Goal: Entertainment & Leisure: Consume media (video, audio)

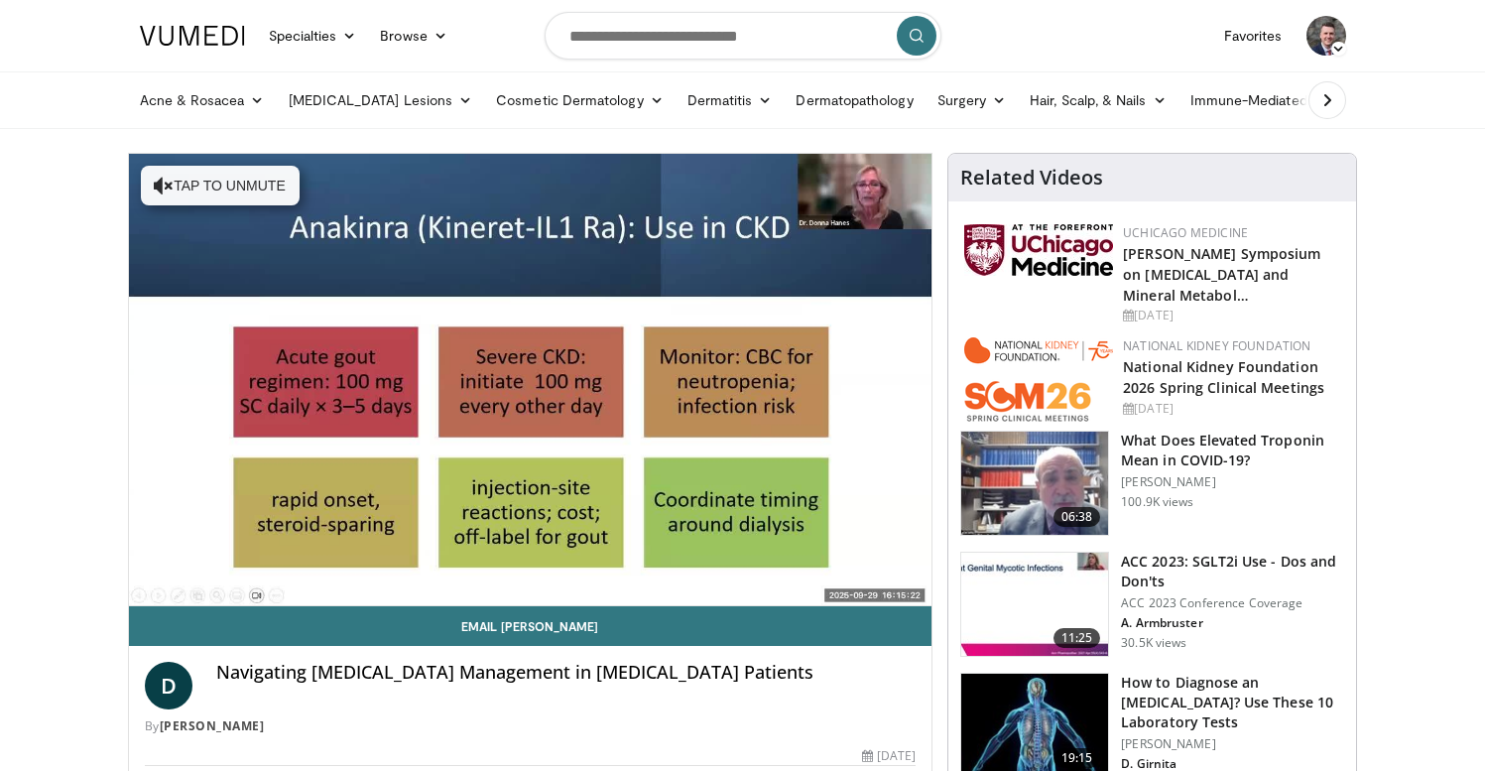
click at [487, 658] on div "D Navigating Gout Management in Chronic Kidney Disease Patients By Donna Hanes" at bounding box center [530, 692] width 803 height 93
click at [487, 660] on div "D Navigating Gout Management in Chronic Kidney Disease Patients By Donna Hanes" at bounding box center [530, 692] width 803 height 93
click at [487, 662] on h4 "Navigating [MEDICAL_DATA] Management in [MEDICAL_DATA] Patients" at bounding box center [566, 673] width 700 height 22
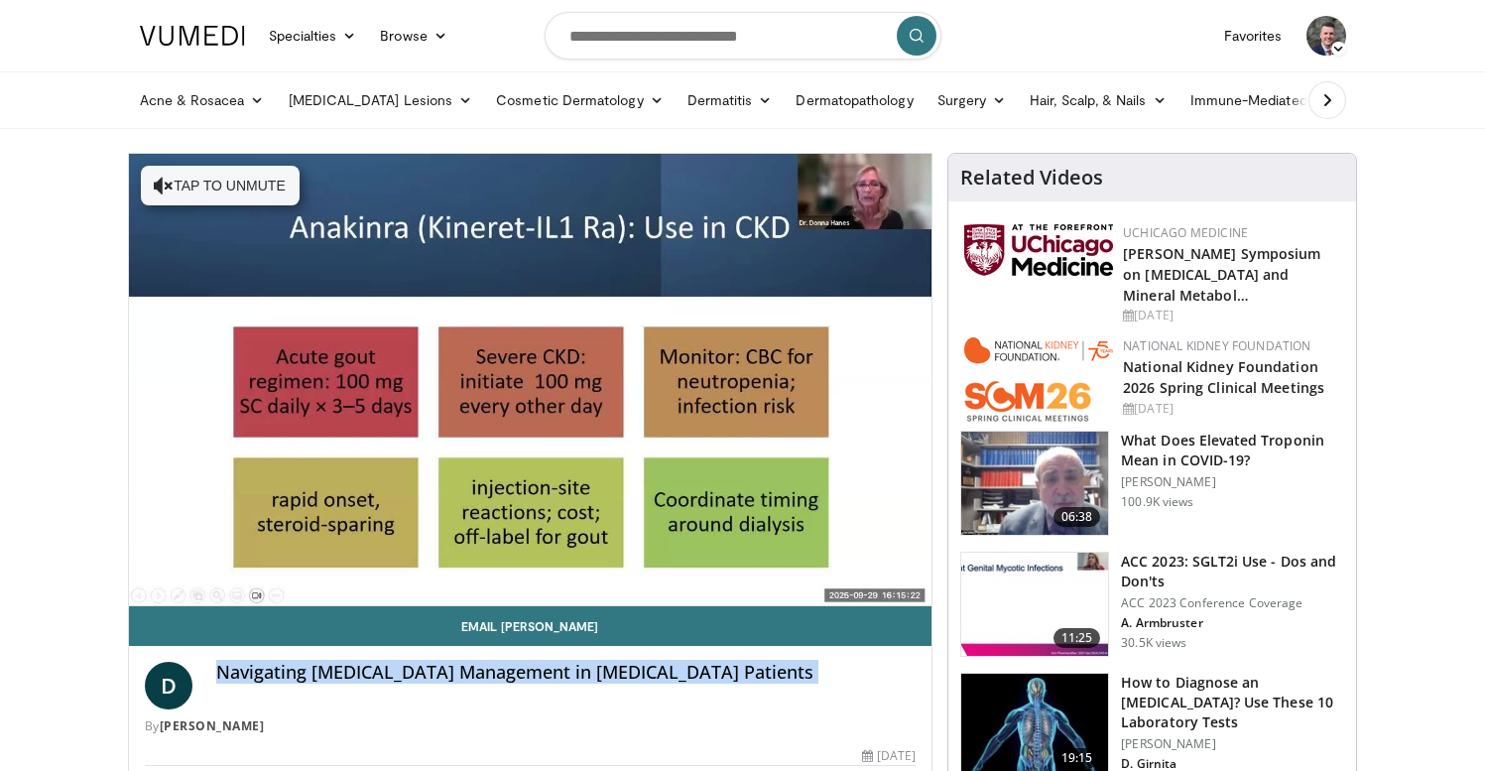
click at [487, 662] on h4 "Navigating [MEDICAL_DATA] Management in [MEDICAL_DATA] Patients" at bounding box center [566, 673] width 700 height 22
